Goal: Browse casually

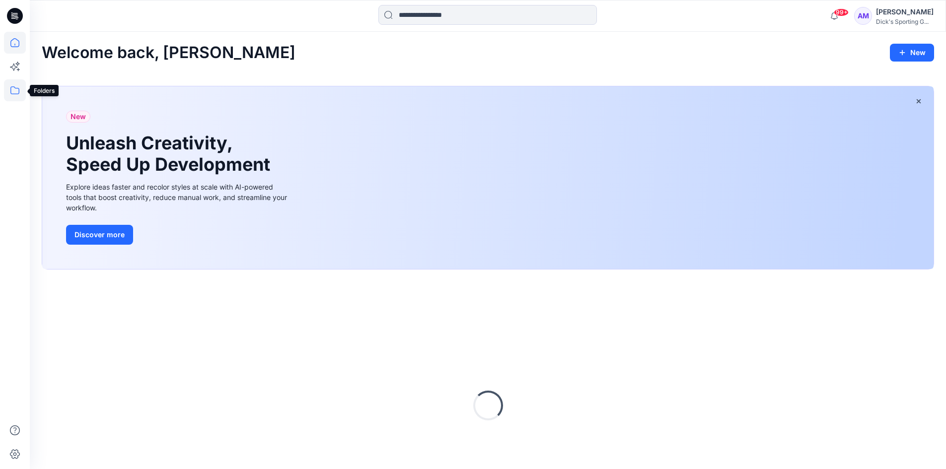
click at [15, 91] on icon at bounding box center [15, 90] width 22 height 22
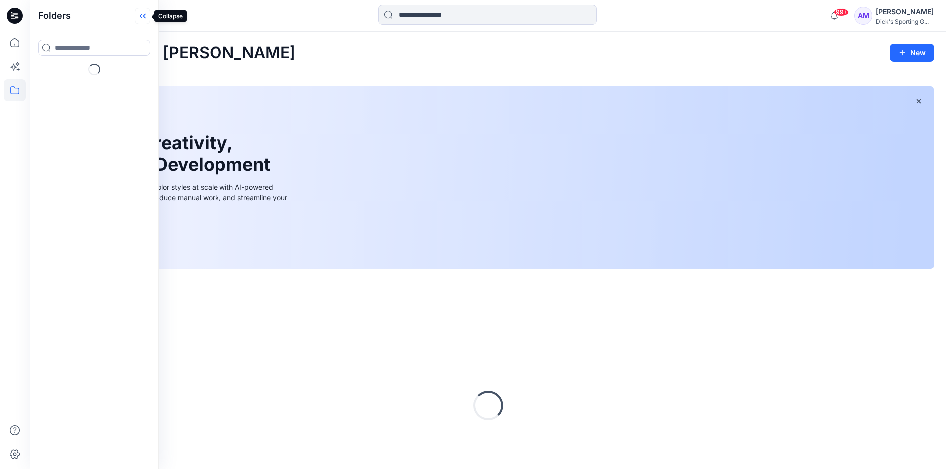
click at [141, 20] on icon at bounding box center [143, 16] width 16 height 16
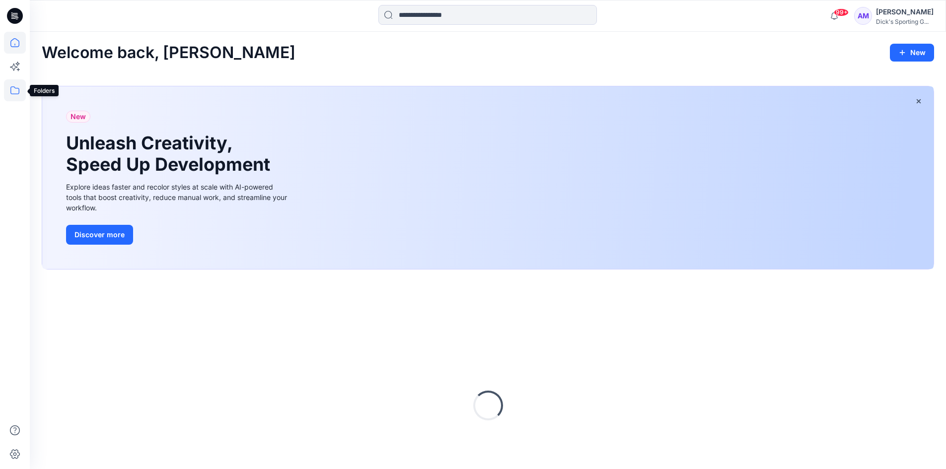
click at [16, 83] on icon at bounding box center [15, 90] width 22 height 22
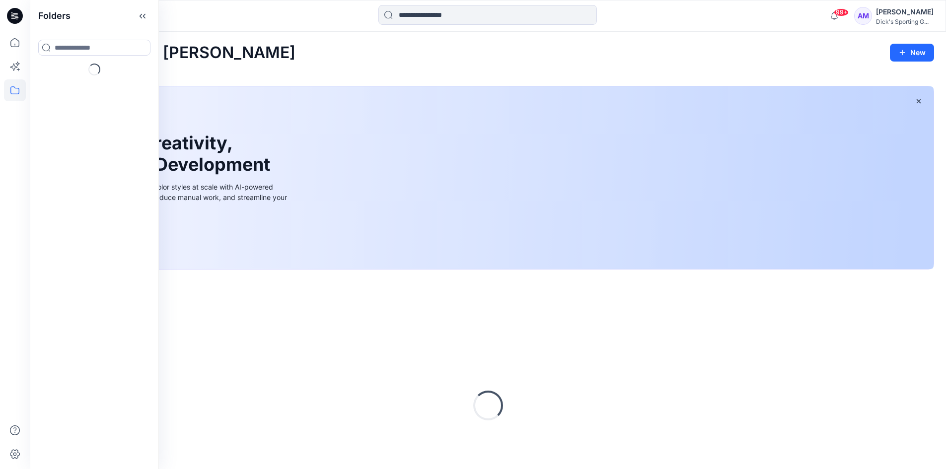
click at [353, 68] on div "Welcome back, Anne-Marie New New Unleash Creativity, Speed Up Development Explo…" at bounding box center [488, 287] width 917 height 510
